Goal: Find specific page/section: Find specific page/section

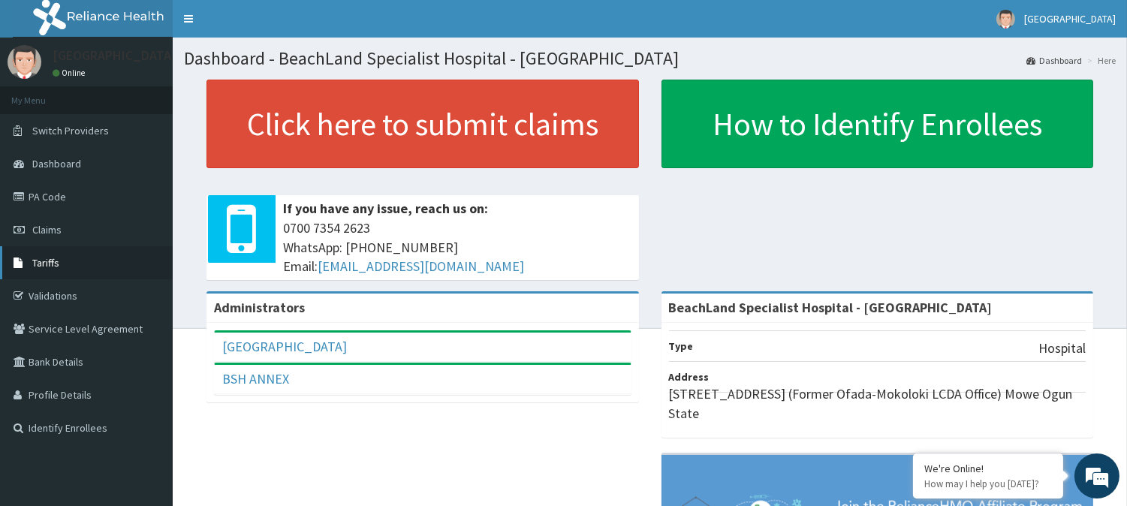
click at [53, 256] on span "Tariffs" at bounding box center [45, 263] width 27 height 14
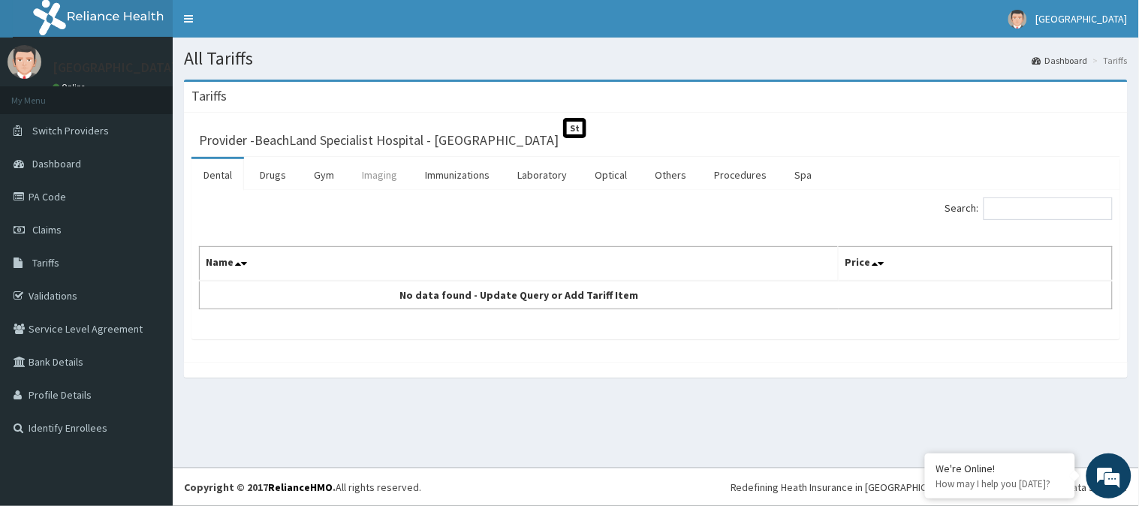
click at [361, 177] on link "Imaging" at bounding box center [379, 175] width 59 height 32
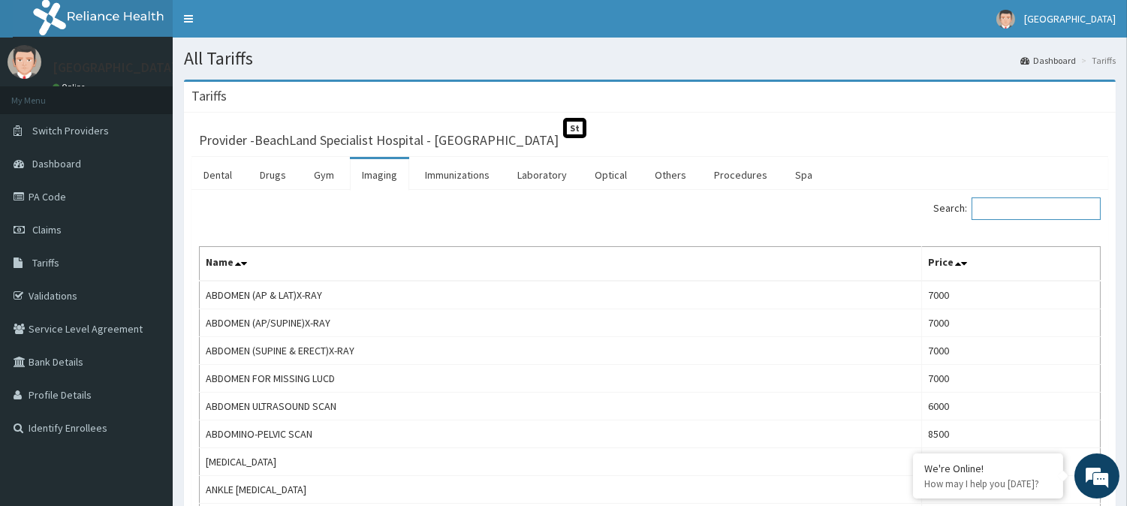
click at [1024, 206] on input "Search:" at bounding box center [1035, 208] width 129 height 23
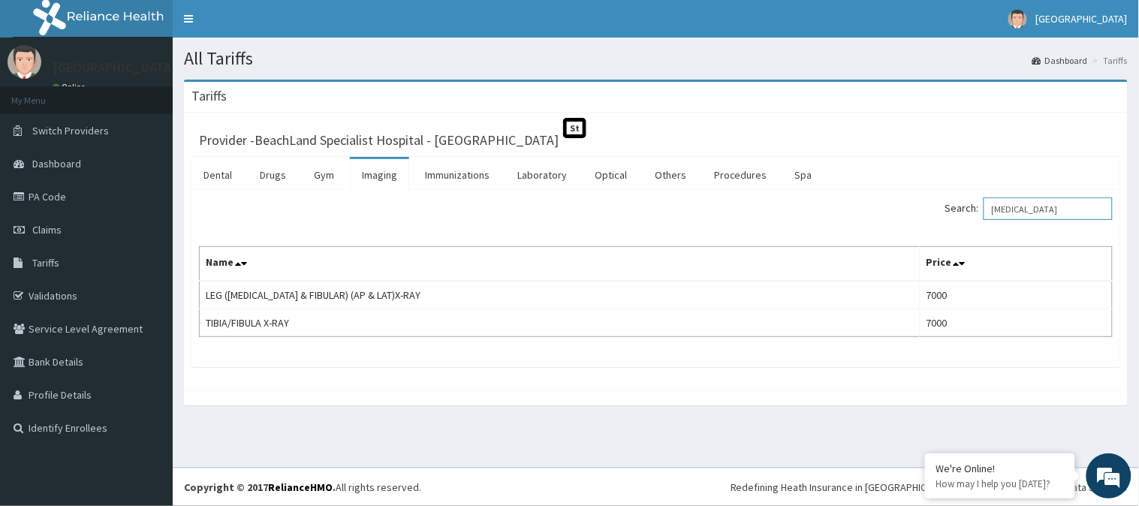
type input "TIBIA"
